Goal: Task Accomplishment & Management: Manage account settings

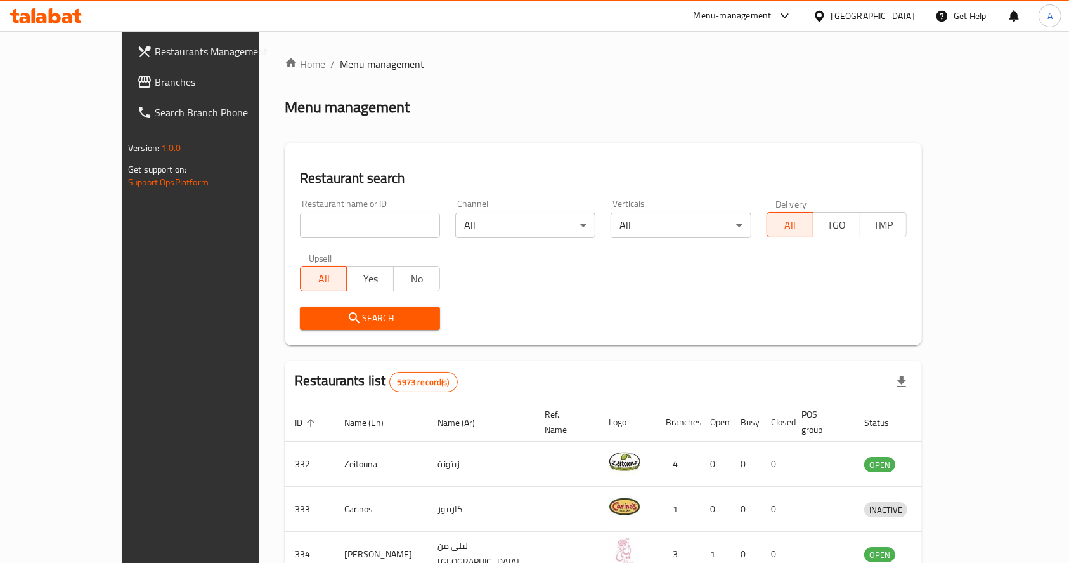
click at [310, 227] on input "search" at bounding box center [370, 224] width 140 height 25
type input "ة"
type input "m"
type input "forty eight"
click at [319, 317] on span "Search" at bounding box center [370, 318] width 120 height 16
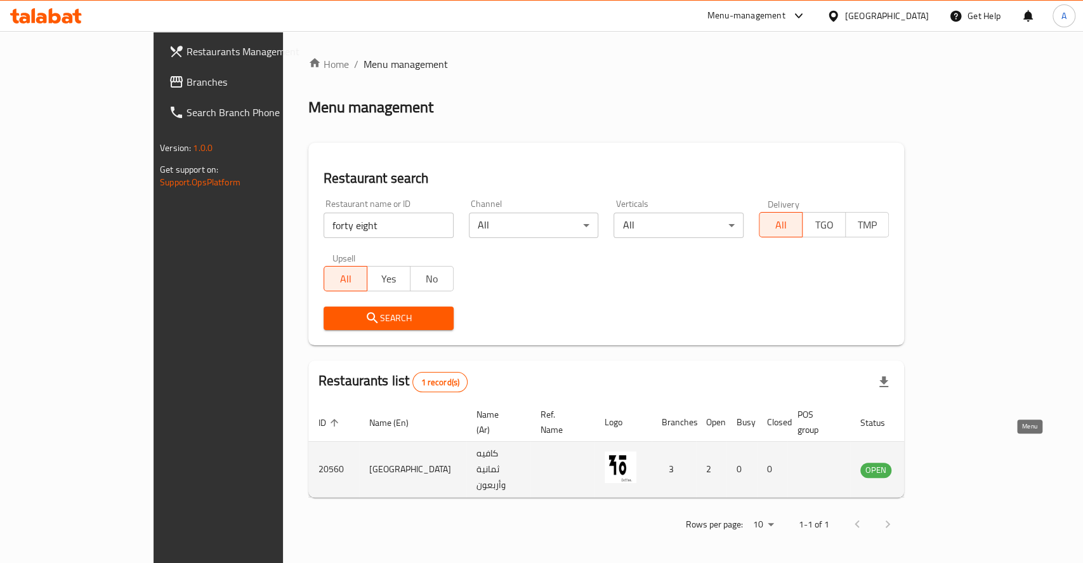
click at [941, 464] on icon "enhanced table" at bounding box center [934, 469] width 14 height 11
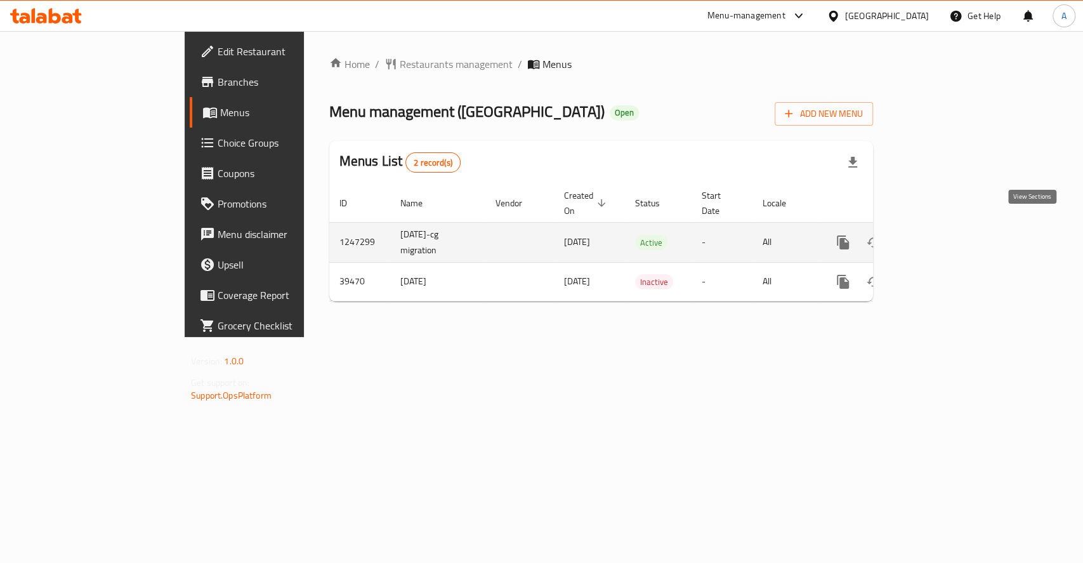
click at [949, 227] on link "enhanced table" at bounding box center [934, 242] width 30 height 30
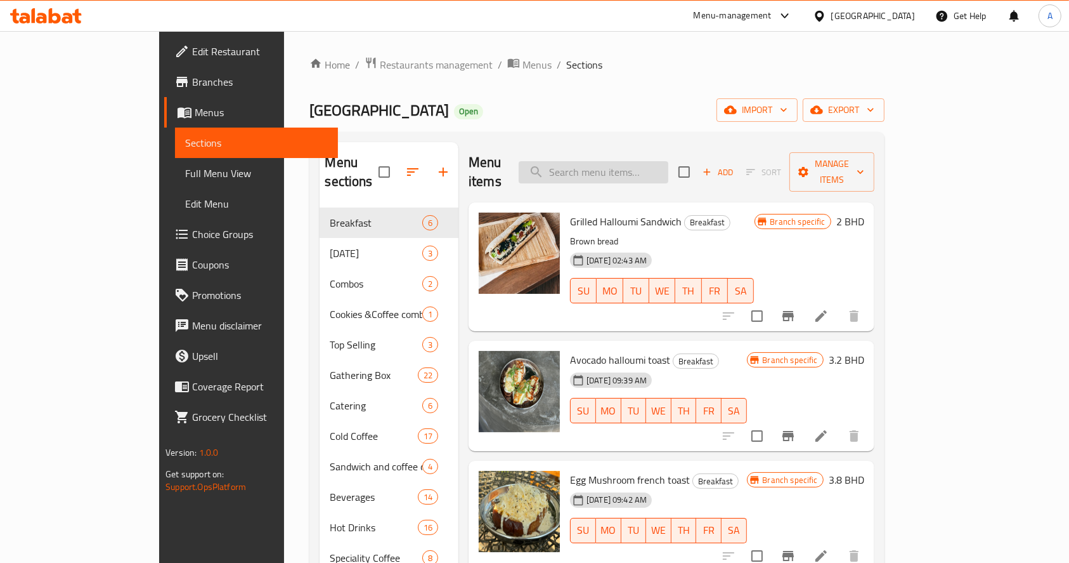
click at [641, 165] on input "search" at bounding box center [594, 172] width 150 height 22
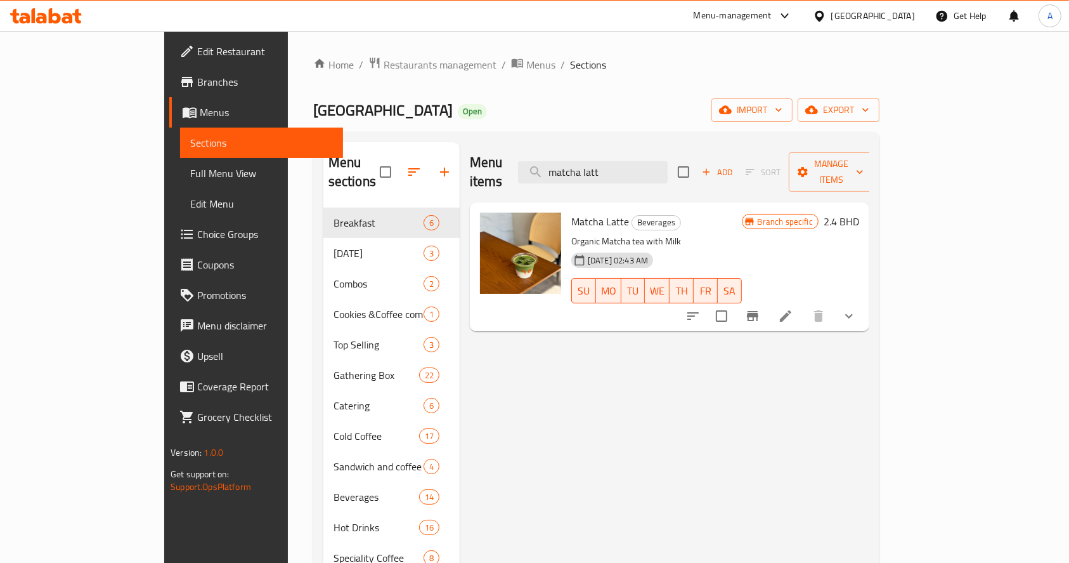
type input "matcha latt"
click at [870, 379] on div "Menu items matcha latt Add Sort Manage items Matcha Latte Beverages Organic Mat…" at bounding box center [665, 423] width 410 height 563
click at [759, 311] on icon "Branch-specific-item" at bounding box center [752, 316] width 11 height 10
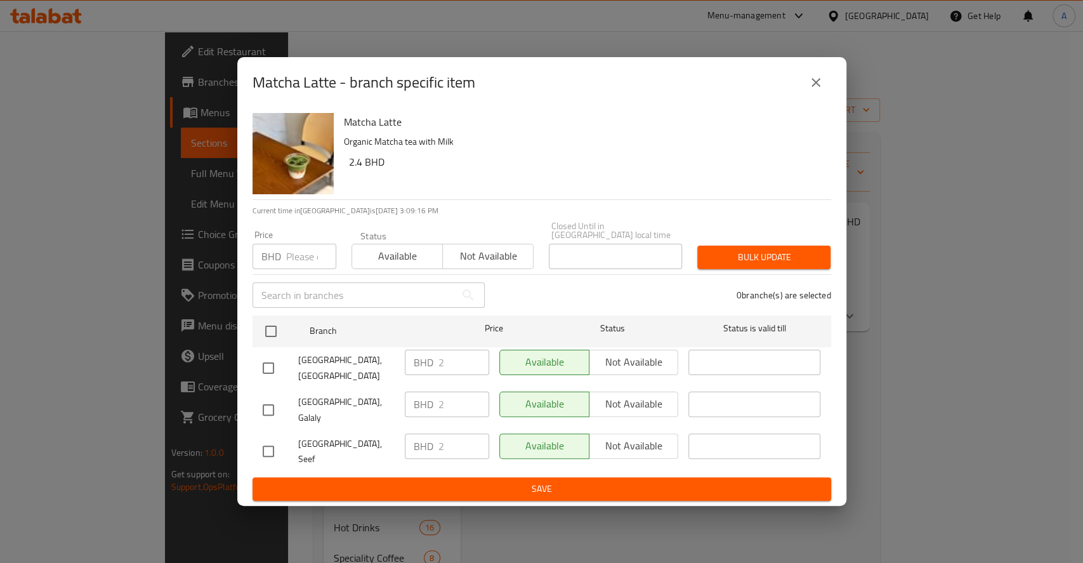
click at [294, 269] on input "number" at bounding box center [311, 256] width 50 height 25
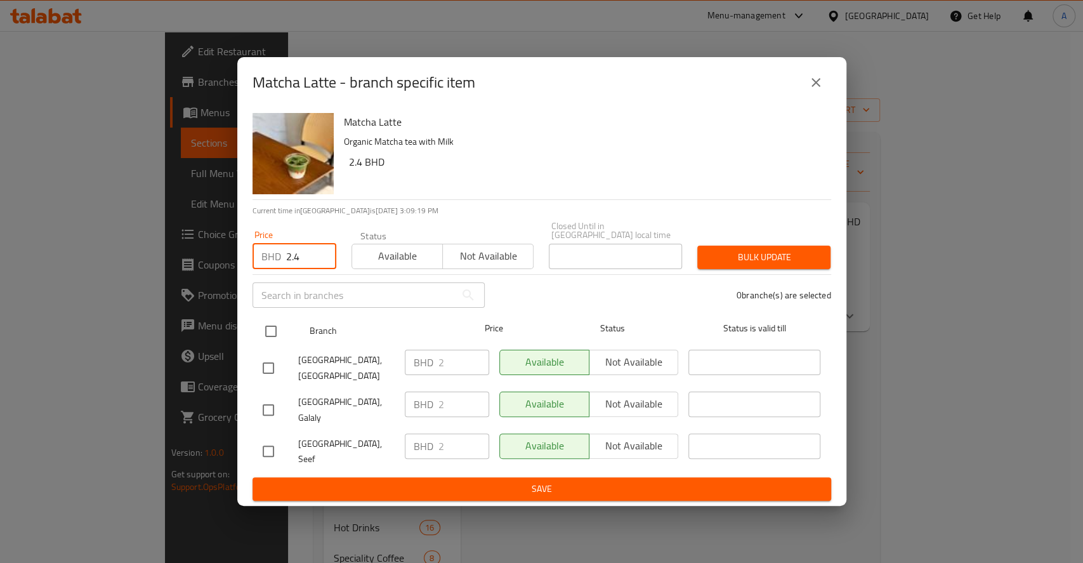
type input "2.4"
click at [266, 344] on input "checkbox" at bounding box center [270, 331] width 27 height 27
checkbox input "true"
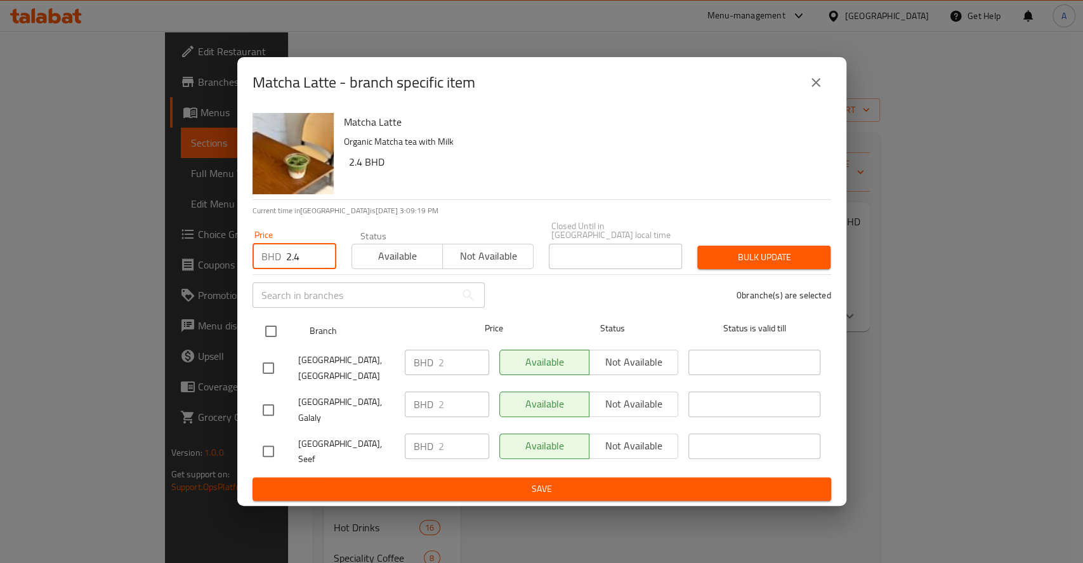
checkbox input "true"
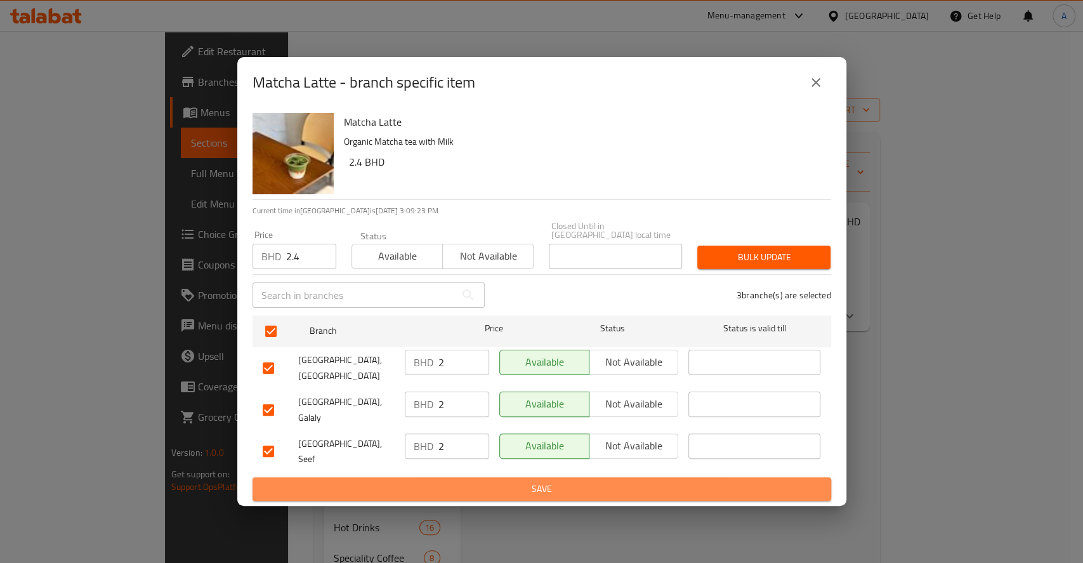
click at [427, 481] on span "Save" at bounding box center [542, 489] width 558 height 16
